Goal: Check status: Check status

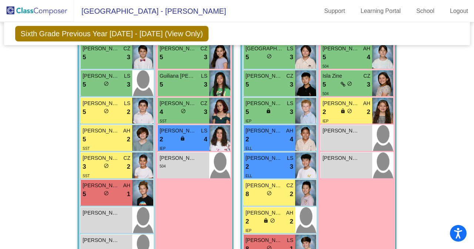
scroll to position [439, 0]
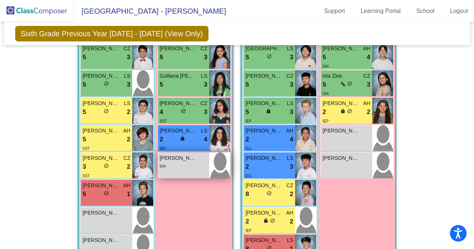
click at [187, 169] on div "[PERSON_NAME] lock do_not_disturb_alt 504" at bounding box center [183, 165] width 51 height 26
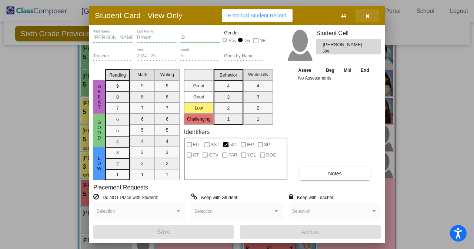
click at [367, 17] on icon "button" at bounding box center [367, 15] width 4 height 5
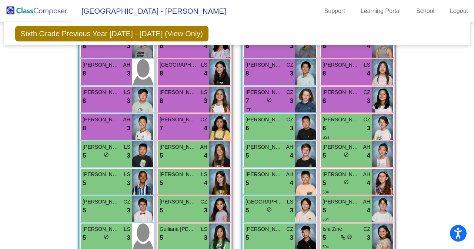
scroll to position [282, 0]
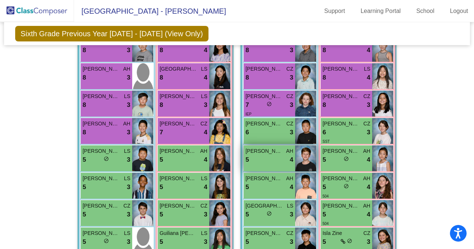
click at [290, 145] on div "[PERSON_NAME] AH 5 lock do_not_disturb_alt 4" at bounding box center [269, 158] width 51 height 26
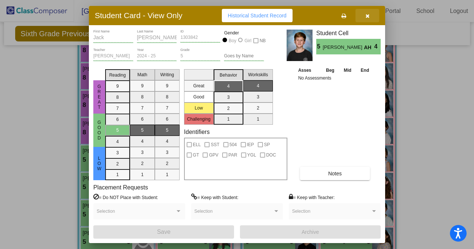
click at [367, 12] on button "button" at bounding box center [367, 15] width 24 height 13
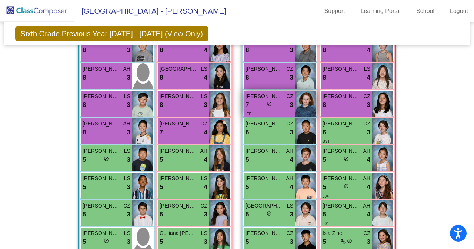
click at [264, 104] on div "7 lock do_not_disturb_alt 3" at bounding box center [269, 105] width 48 height 10
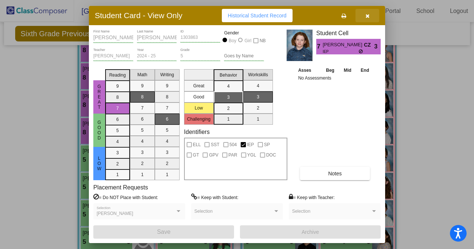
click at [369, 16] on button "button" at bounding box center [367, 15] width 24 height 13
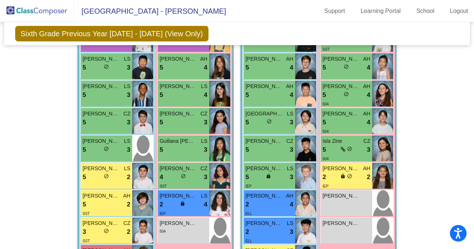
scroll to position [380, 0]
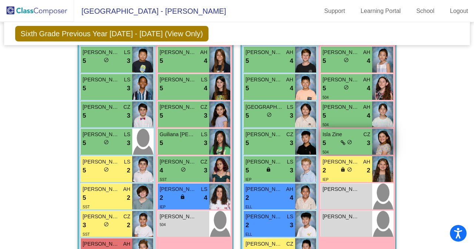
click at [359, 145] on div "5 lock do_not_disturb_alt 3" at bounding box center [346, 143] width 48 height 10
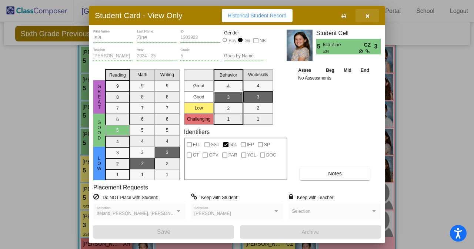
click at [370, 14] on button "button" at bounding box center [367, 15] width 24 height 13
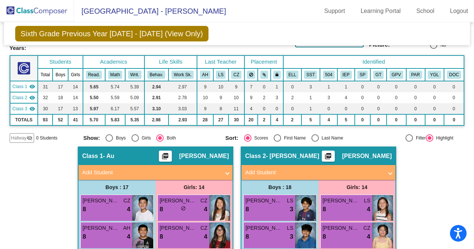
scroll to position [0, 0]
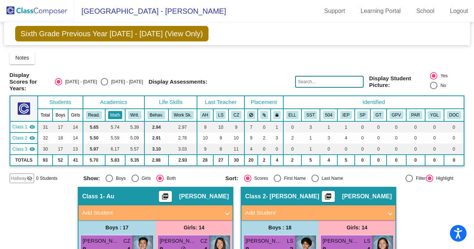
click at [117, 113] on button "Math" at bounding box center [115, 115] width 14 height 8
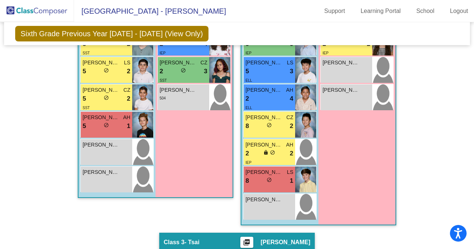
scroll to position [503, 0]
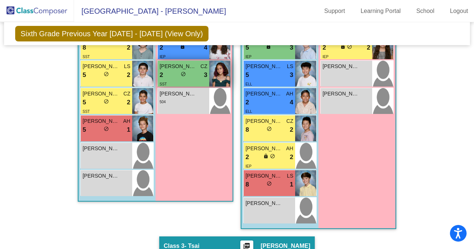
click at [171, 73] on div "2 lock do_not_disturb_alt 3" at bounding box center [184, 75] width 48 height 10
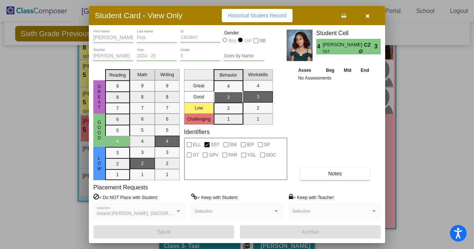
drag, startPoint x: 471, startPoint y: 40, endPoint x: 471, endPoint y: 48, distance: 7.4
click at [471, 48] on div at bounding box center [237, 124] width 474 height 249
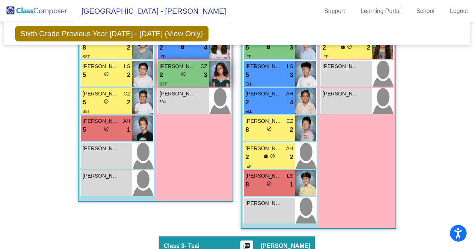
click at [191, 80] on div "SST" at bounding box center [184, 84] width 48 height 8
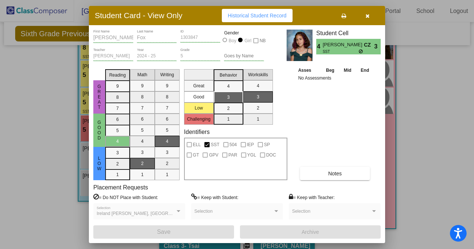
drag, startPoint x: 471, startPoint y: 133, endPoint x: 472, endPoint y: 142, distance: 8.5
click at [472, 142] on div at bounding box center [237, 124] width 474 height 249
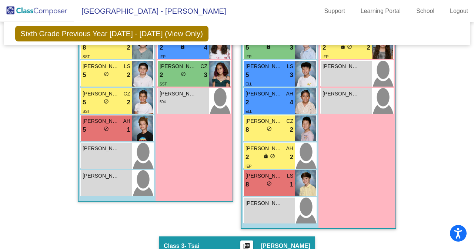
scroll to position [522, 0]
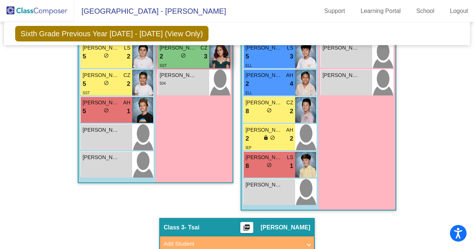
click at [181, 58] on div "lock do_not_disturb_alt" at bounding box center [183, 57] width 5 height 8
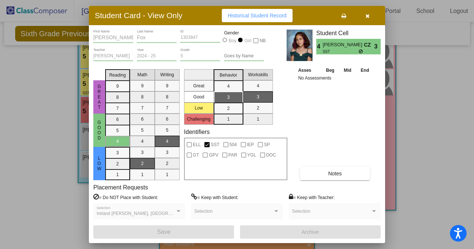
drag, startPoint x: 472, startPoint y: 123, endPoint x: 471, endPoint y: 128, distance: 5.0
click at [471, 128] on div at bounding box center [237, 124] width 474 height 249
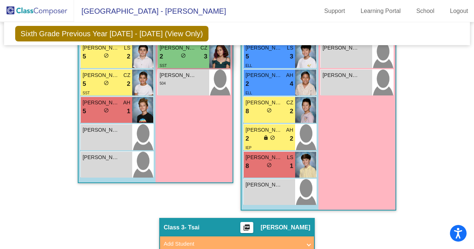
click at [191, 62] on div "SST" at bounding box center [184, 65] width 48 height 8
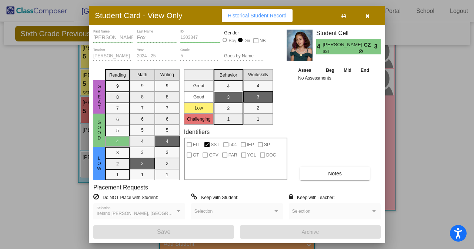
drag, startPoint x: 472, startPoint y: 138, endPoint x: 471, endPoint y: 142, distance: 4.0
click at [471, 142] on div at bounding box center [237, 124] width 474 height 249
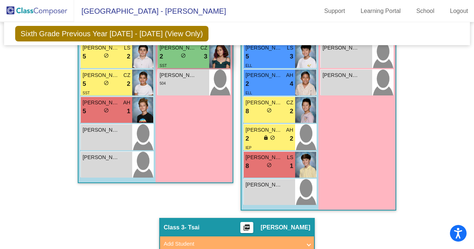
click at [185, 57] on div "2 lock do_not_disturb_alt 3" at bounding box center [184, 57] width 48 height 10
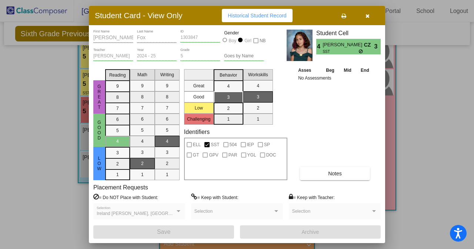
drag, startPoint x: 470, startPoint y: 142, endPoint x: 465, endPoint y: 155, distance: 13.8
click at [465, 155] on div at bounding box center [237, 124] width 474 height 249
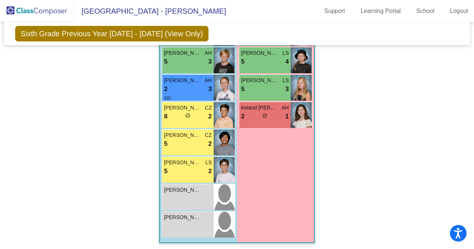
scroll to position [907, 0]
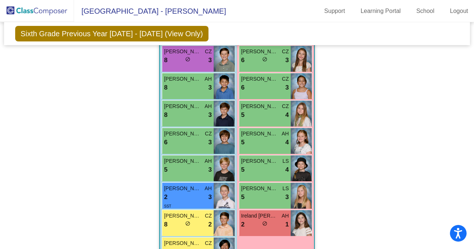
drag, startPoint x: 469, startPoint y: 196, endPoint x: 470, endPoint y: 201, distance: 4.9
click at [470, 201] on mat-sidenav-content "Grade 6 Select Grade Sixth Grade Previous Year [DATE] - [DATE] (View Only) Add,…" at bounding box center [237, 135] width 474 height 227
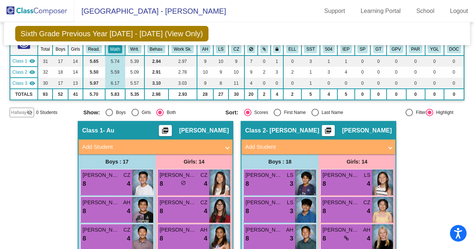
scroll to position [0, 0]
